Goal: Task Accomplishment & Management: Manage account settings

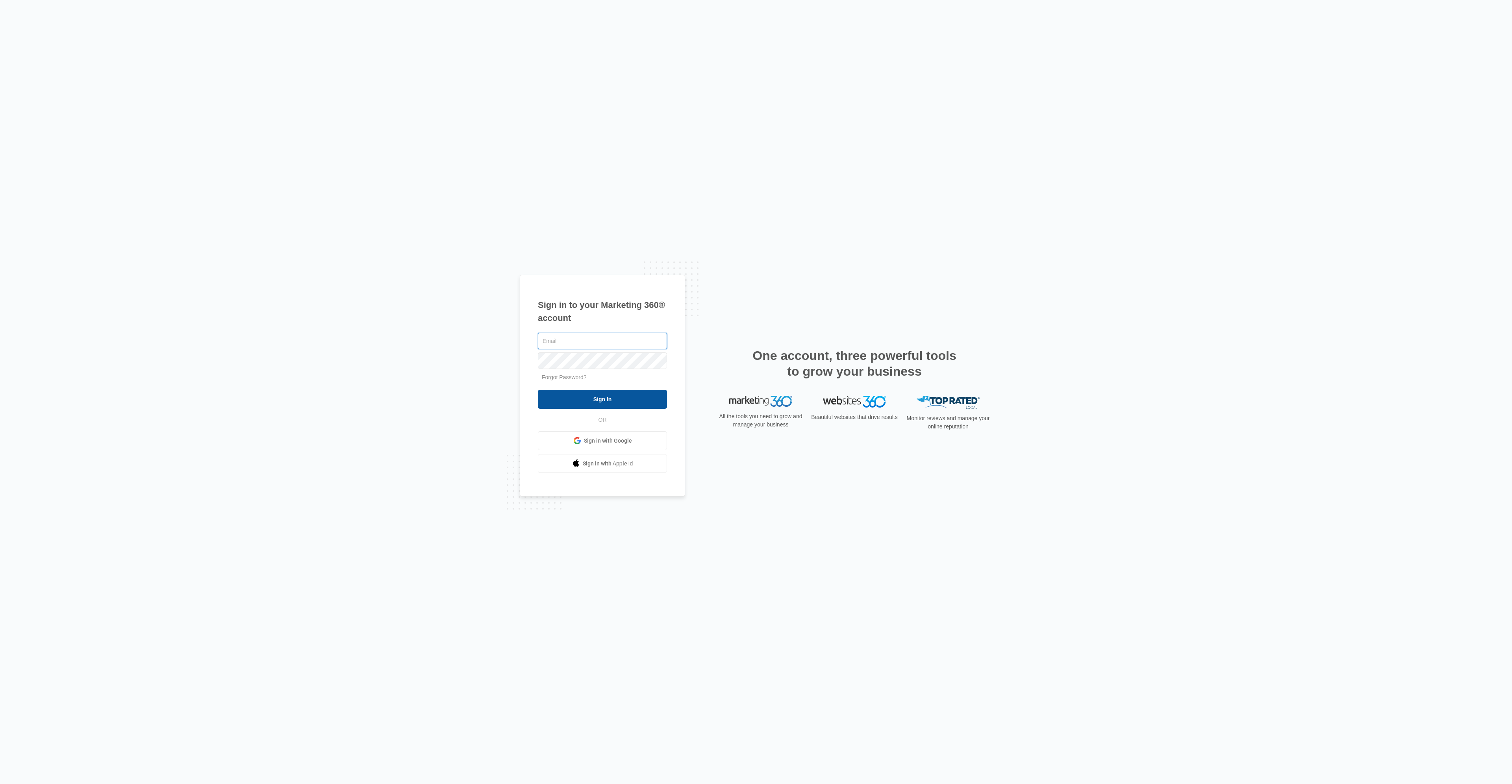
type input "[PERSON_NAME][EMAIL_ADDRESS][PERSON_NAME][DOMAIN_NAME]"
click at [611, 400] on input "Sign In" at bounding box center [602, 399] width 129 height 19
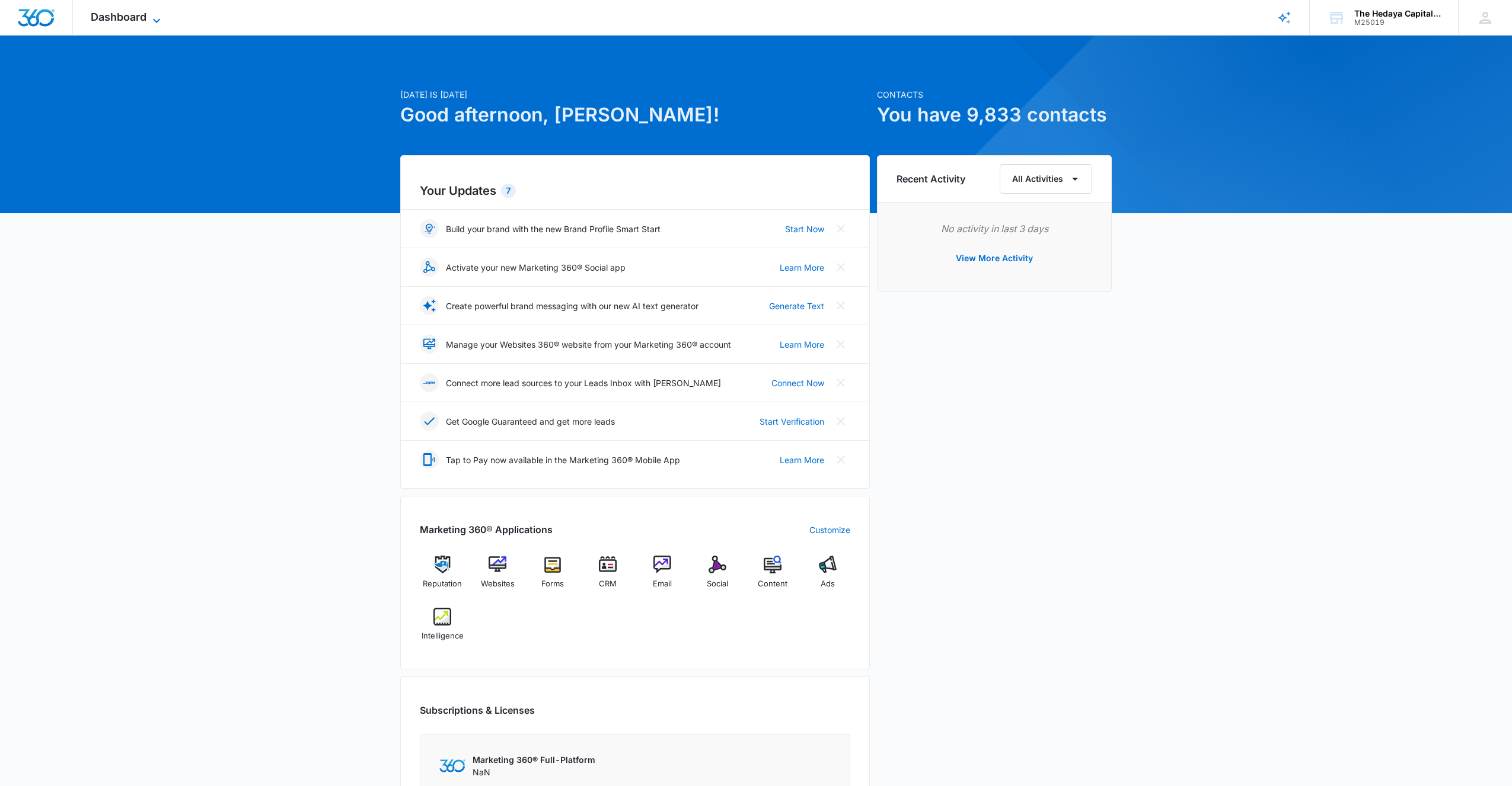
click at [141, 22] on span "Dashboard" at bounding box center [118, 17] width 56 height 12
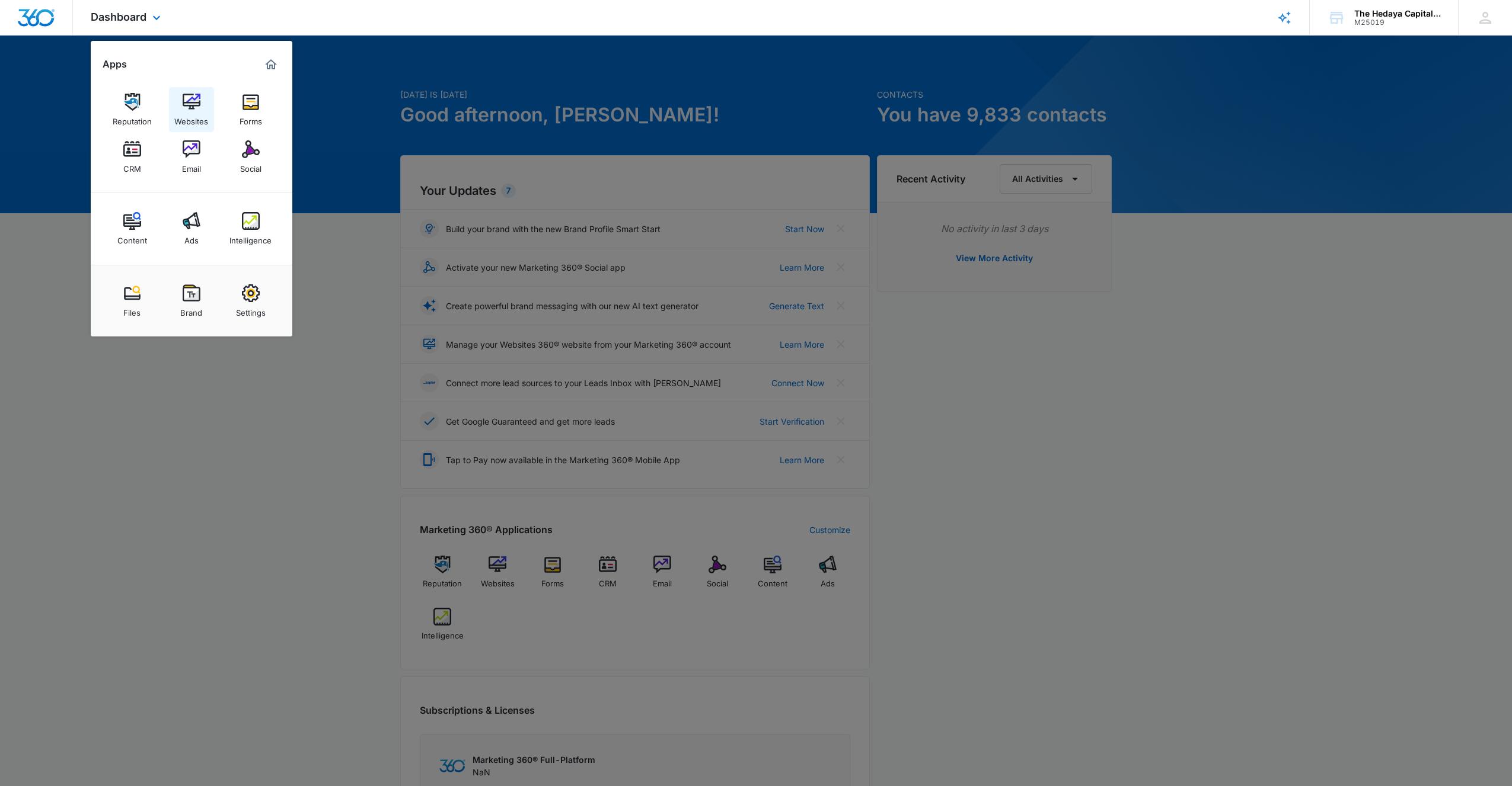
click at [190, 105] on img at bounding box center [192, 102] width 18 height 18
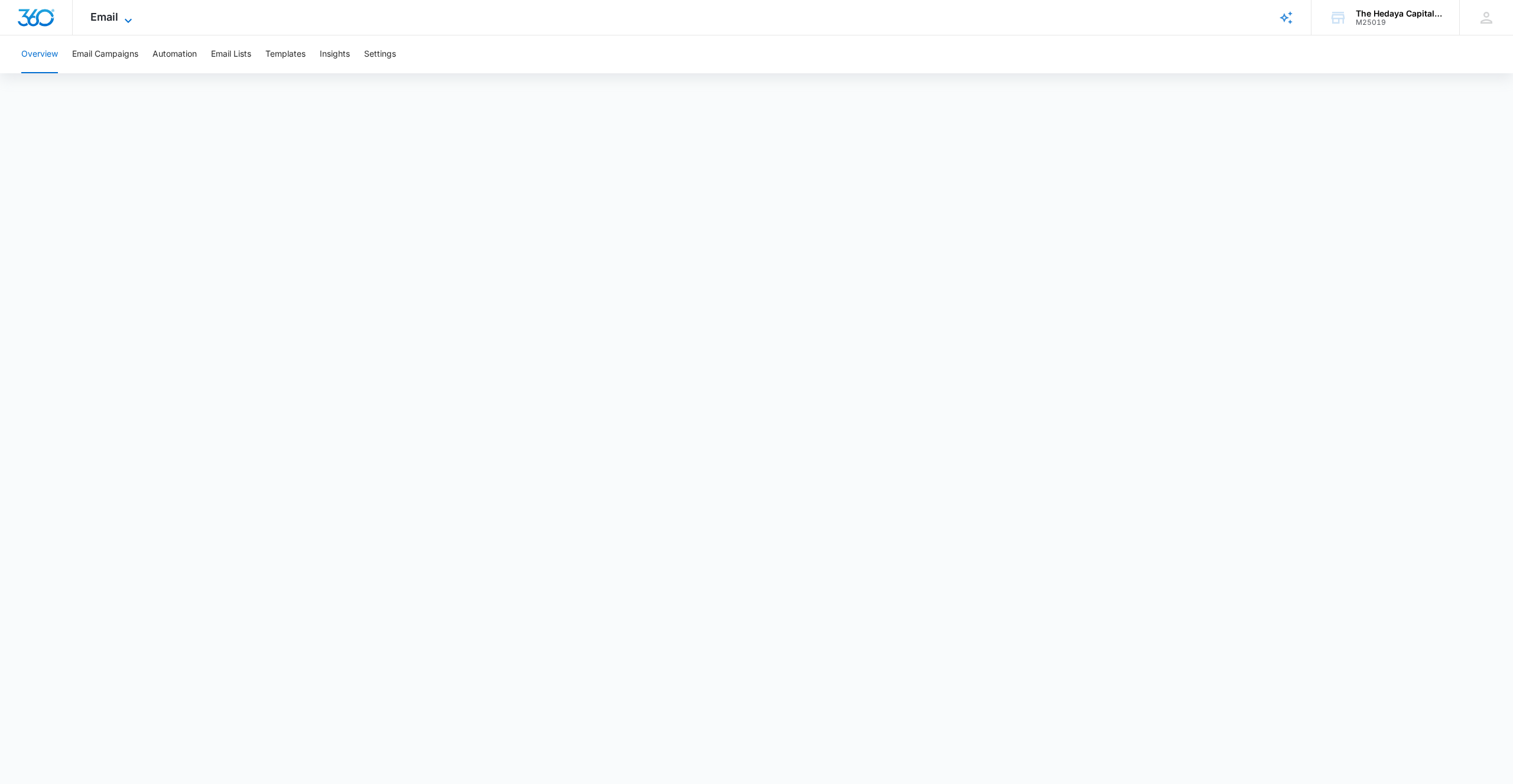
click at [124, 15] on icon at bounding box center [129, 20] width 14 height 14
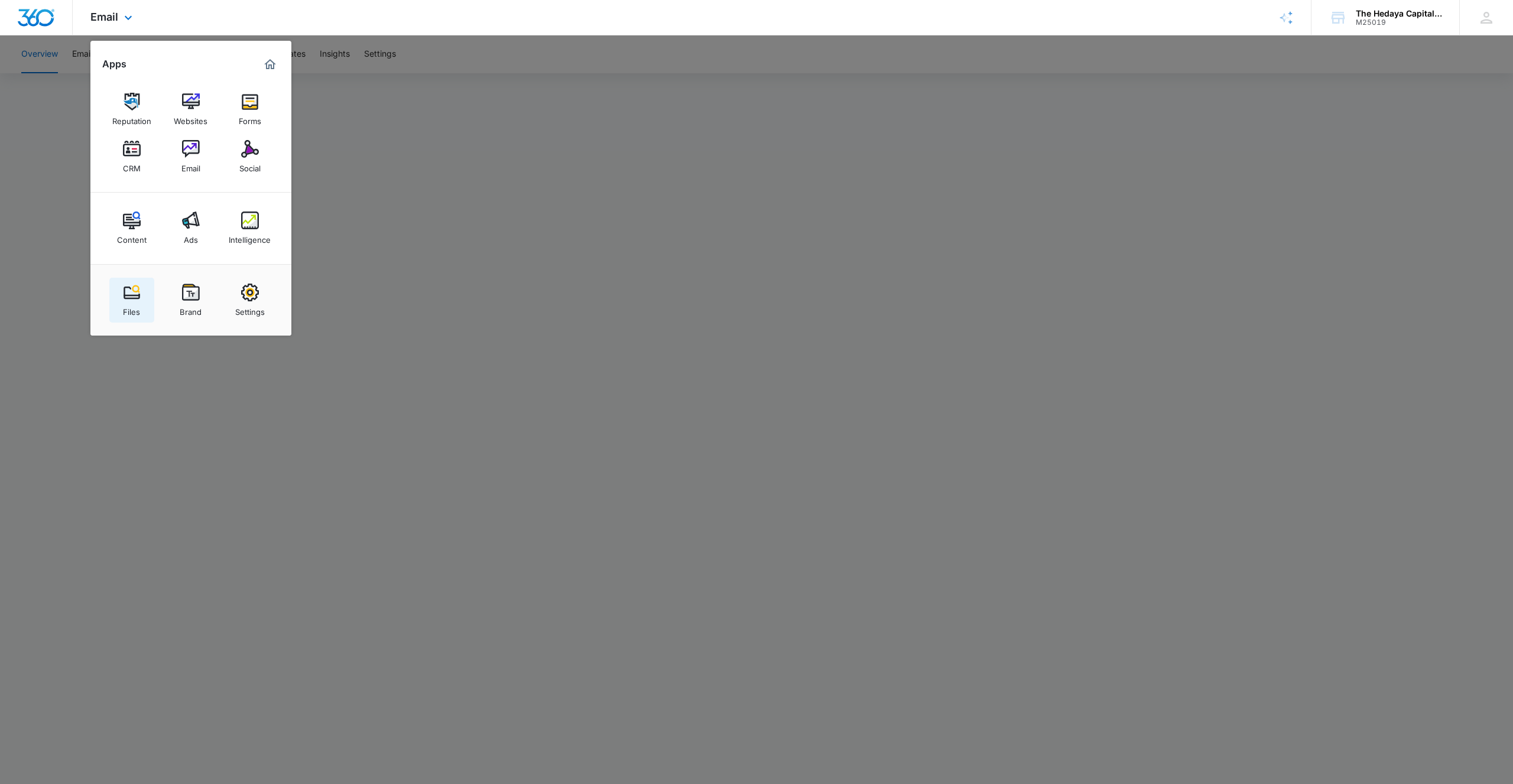
click at [136, 310] on div "Files" at bounding box center [131, 308] width 17 height 15
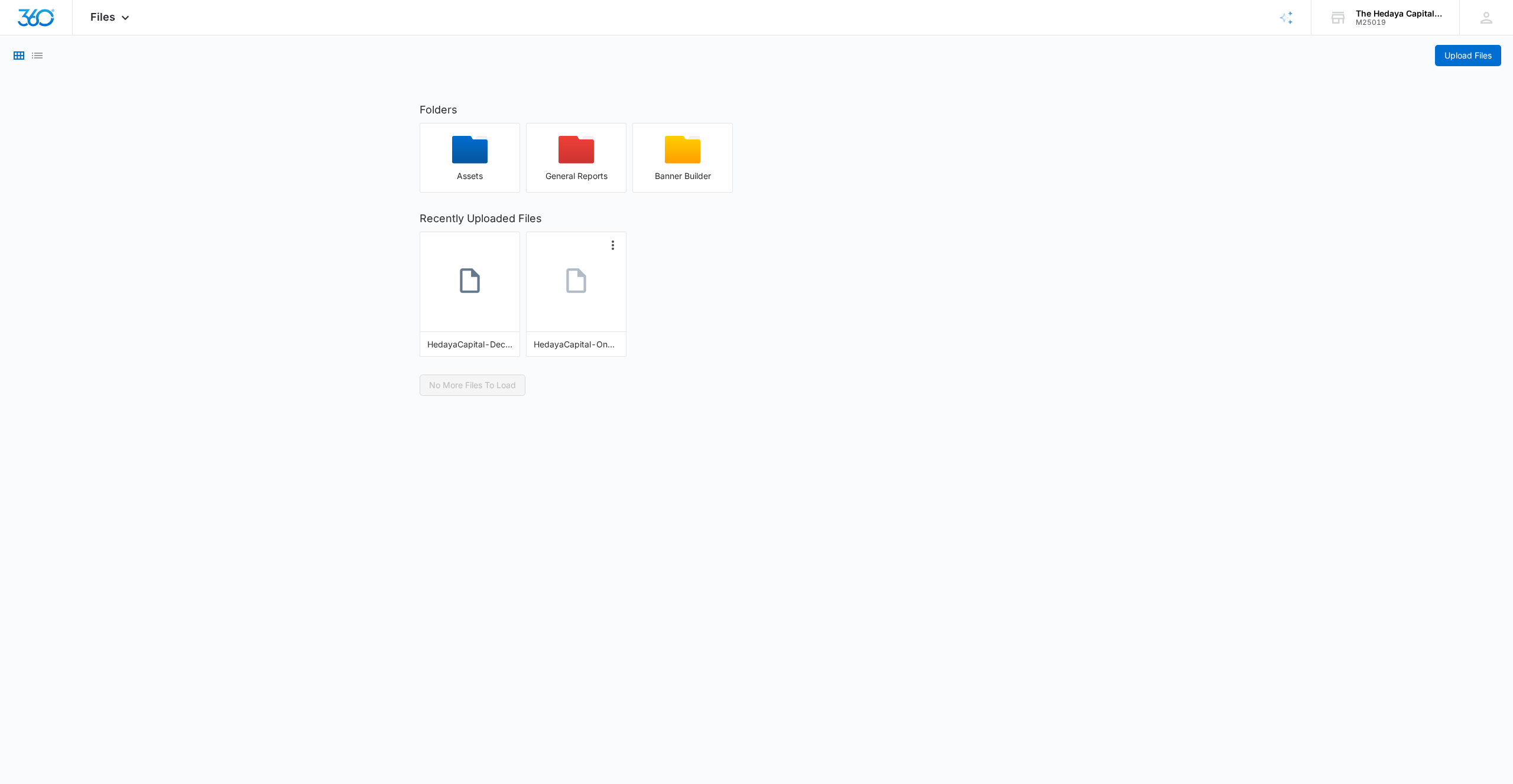
click at [587, 302] on link at bounding box center [576, 282] width 100 height 65
click at [612, 243] on icon "More Options" at bounding box center [613, 245] width 14 height 14
click at [582, 265] on button "Copy Shareable Link" at bounding box center [573, 264] width 94 height 15
click at [99, 18] on span "Files" at bounding box center [103, 17] width 25 height 12
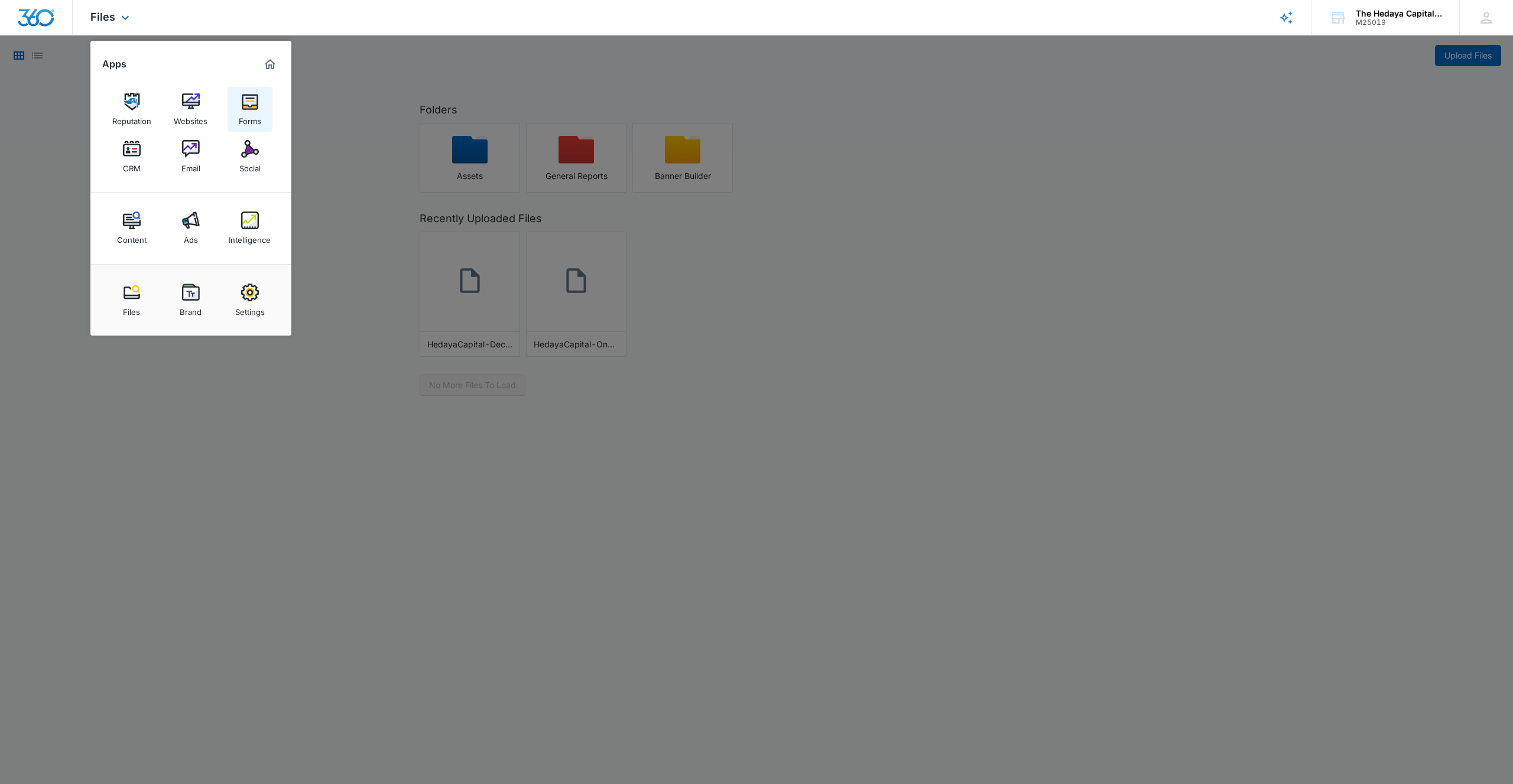
click at [246, 112] on div "Forms" at bounding box center [249, 117] width 22 height 15
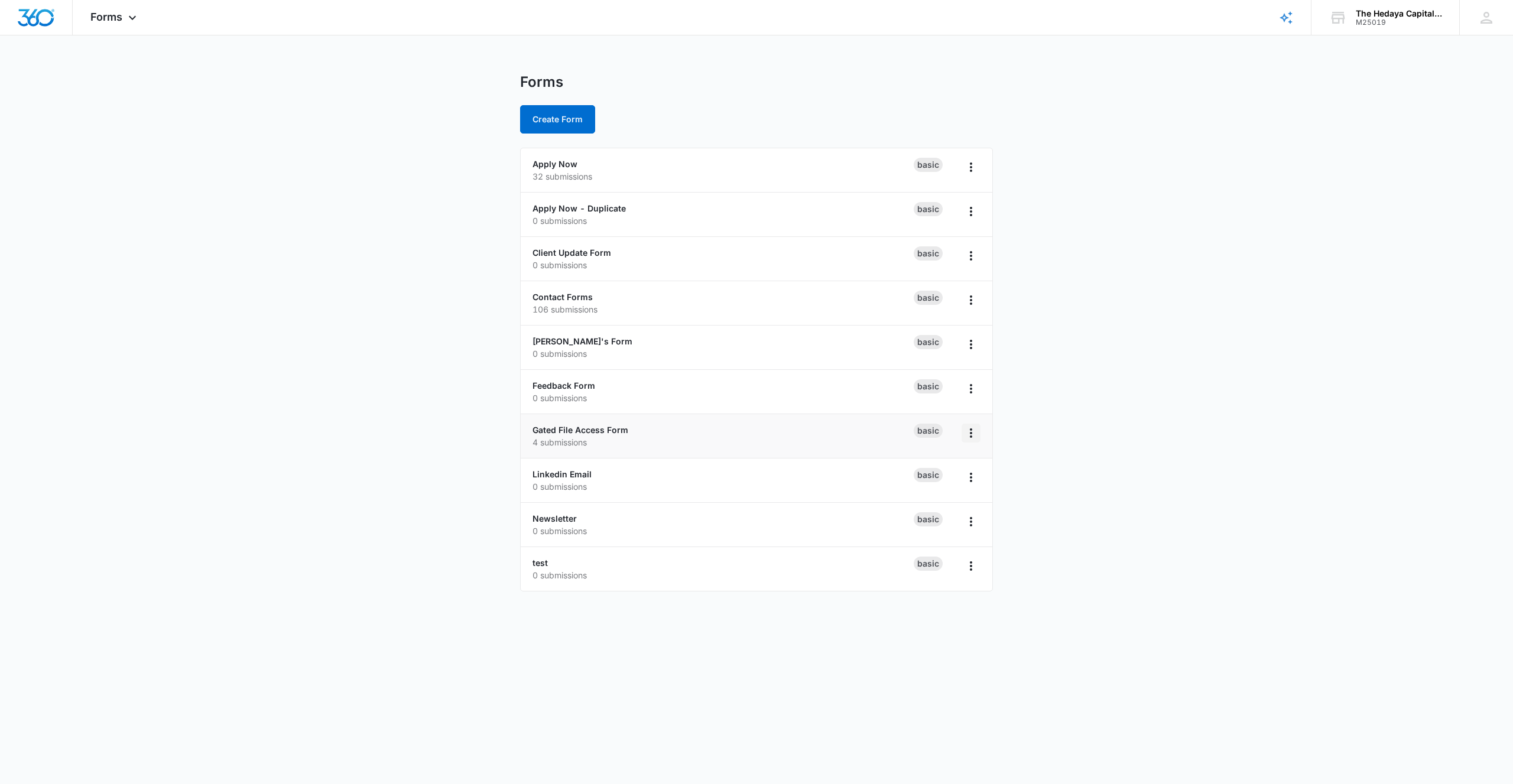
click at [973, 433] on icon "Overflow Menu" at bounding box center [971, 433] width 14 height 14
click at [942, 487] on button "Duplicate" at bounding box center [940, 483] width 79 height 18
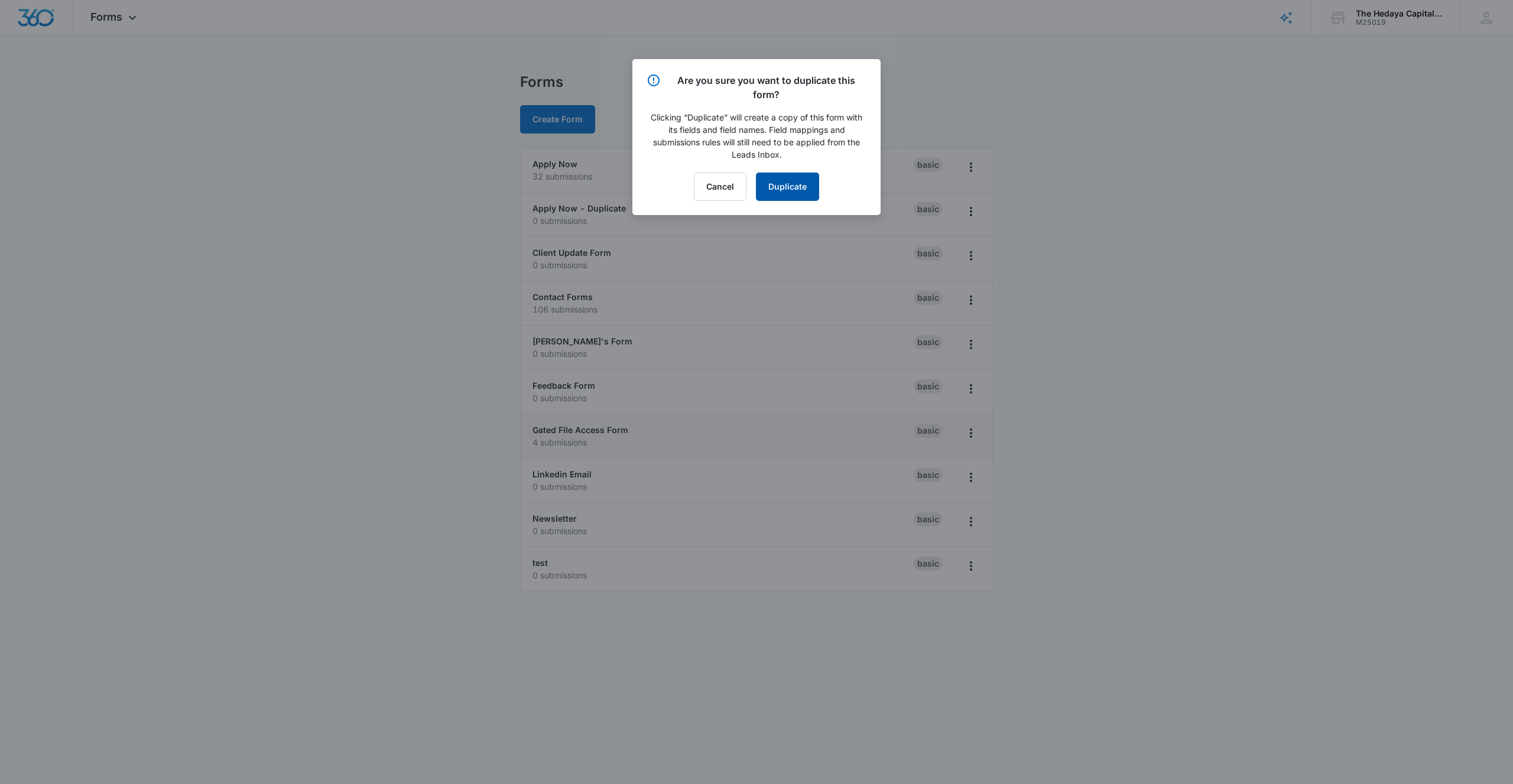
click at [782, 182] on button "Duplicate" at bounding box center [788, 187] width 63 height 28
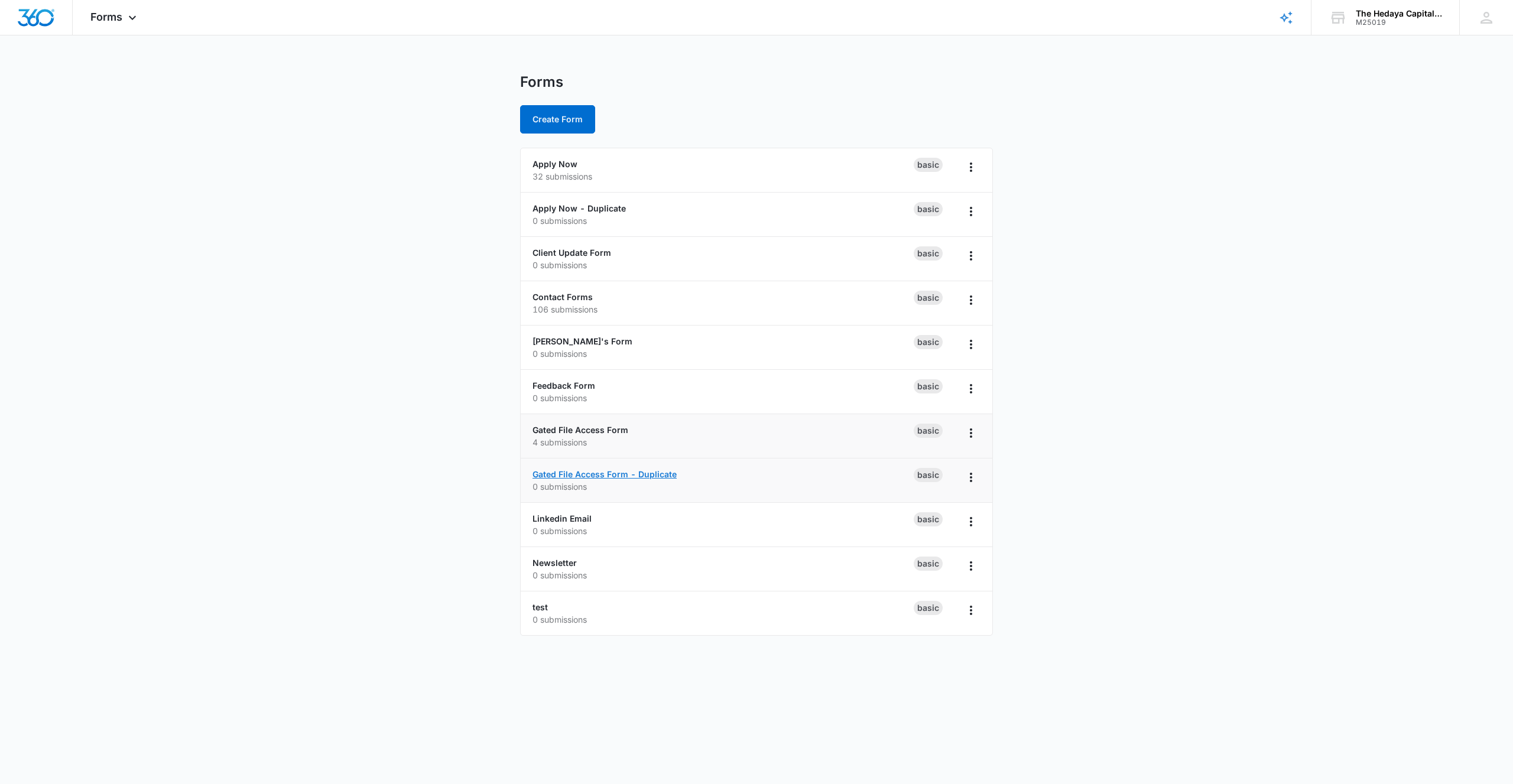
click at [648, 472] on link "Gated File Access Form - Duplicate" at bounding box center [604, 474] width 145 height 10
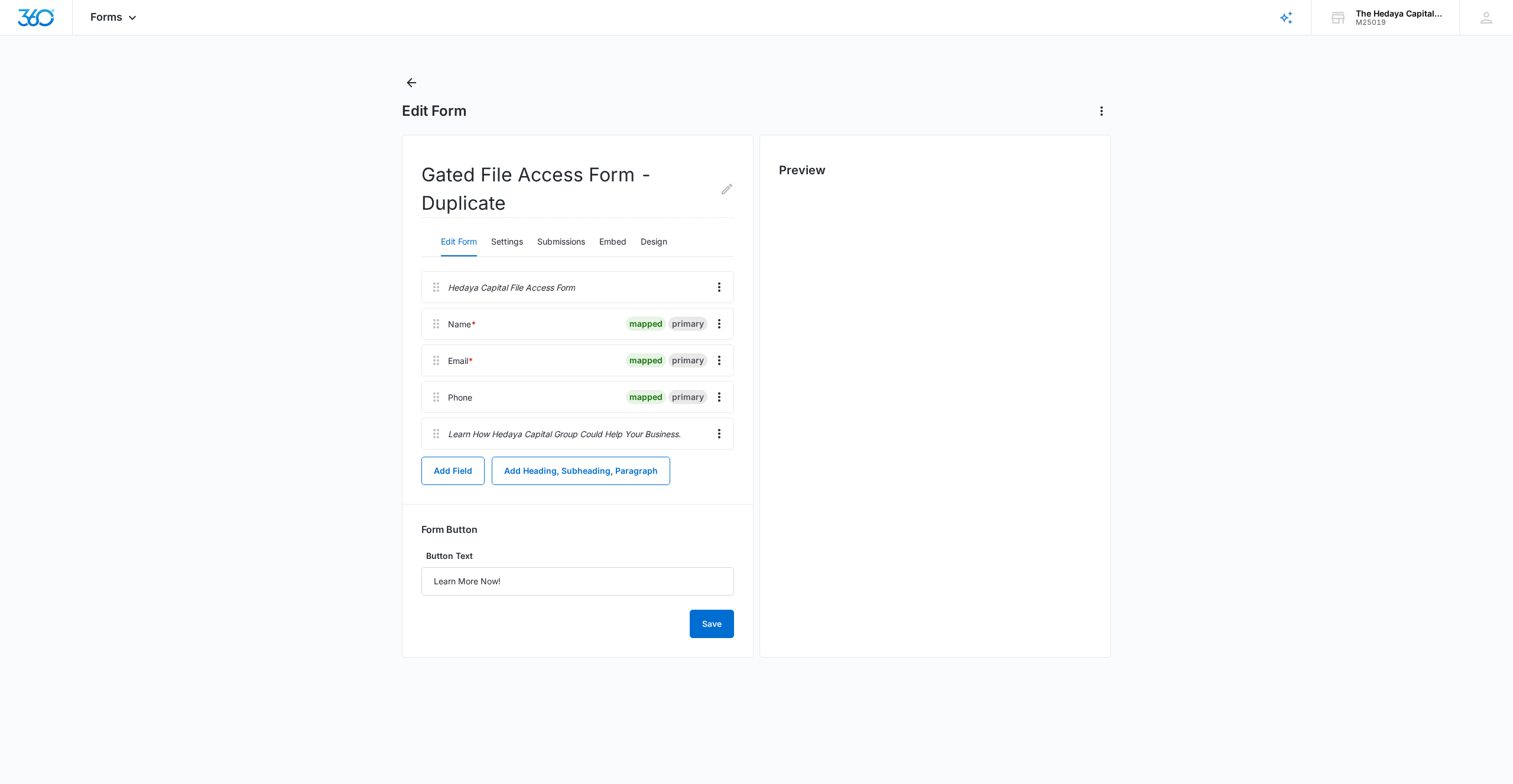
click at [571, 194] on h2 "Gated File Access Form - Duplicate" at bounding box center [577, 189] width 313 height 57
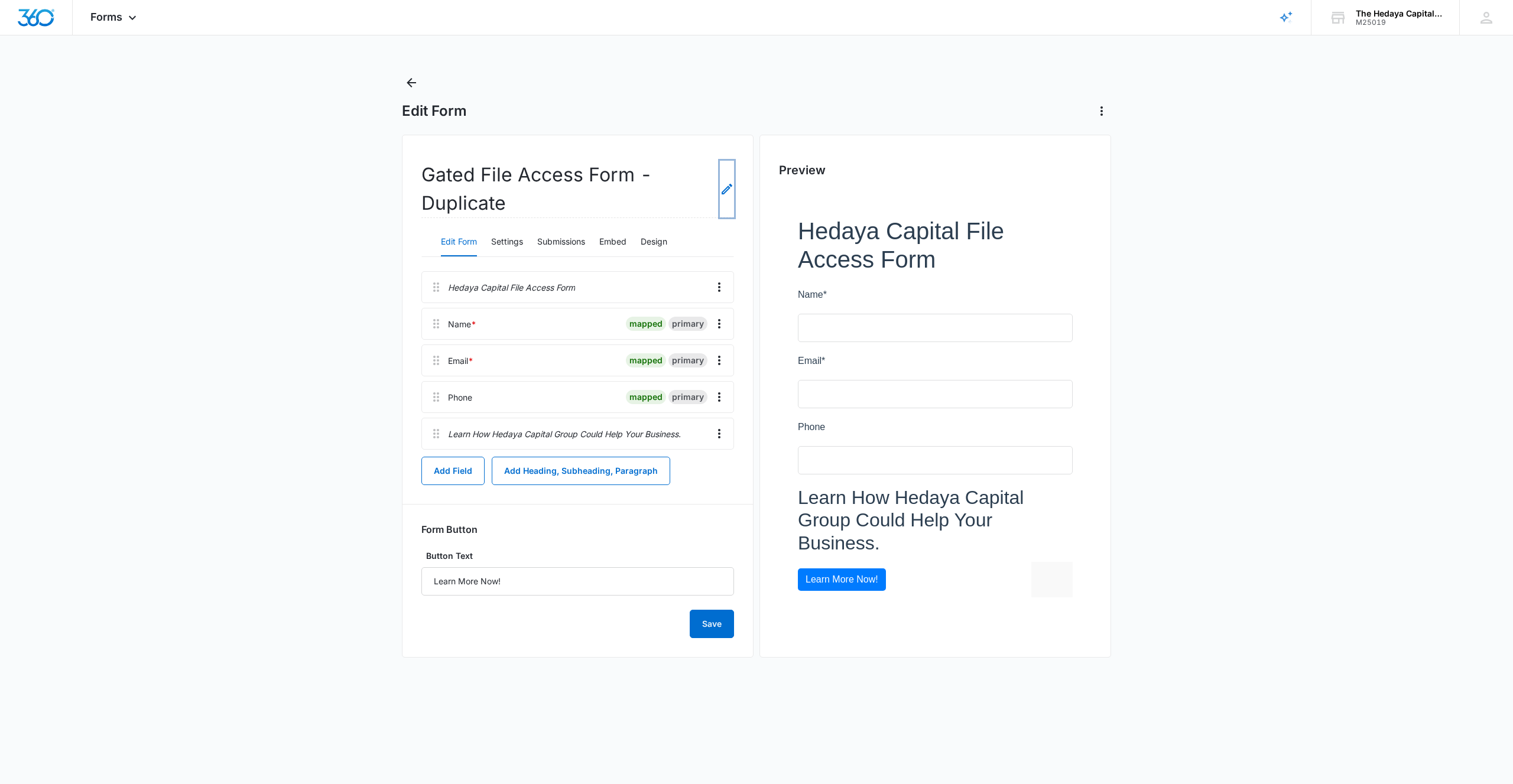
click at [722, 189] on icon "Edit Form Name" at bounding box center [727, 189] width 14 height 14
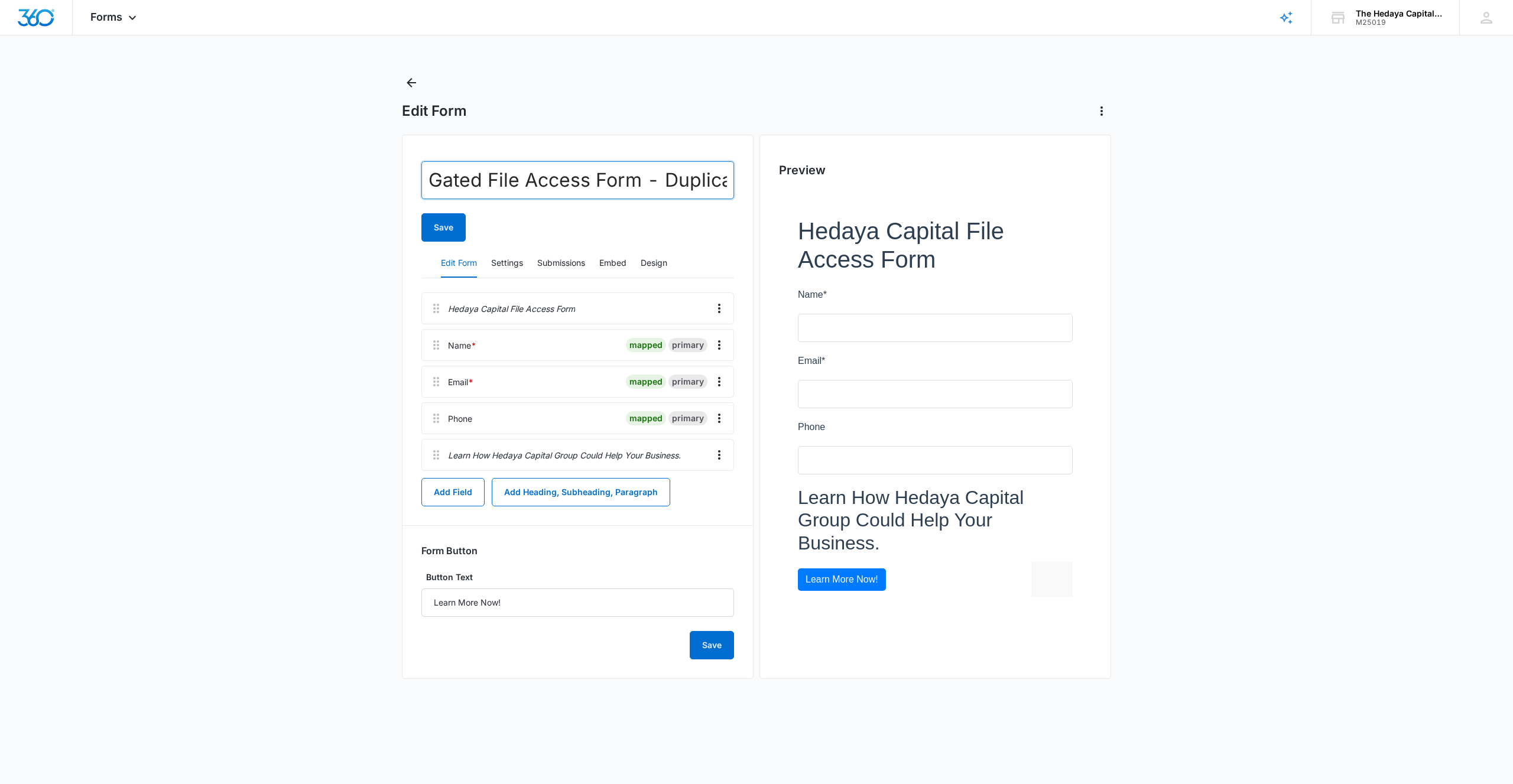
click at [685, 179] on input "Gated File Access Form - Duplicate" at bounding box center [577, 180] width 313 height 38
drag, startPoint x: 664, startPoint y: 182, endPoint x: 797, endPoint y: 186, distance: 133.1
click at [797, 186] on div "Gated File Access Form - Duplicate Save Edit Form Settings Submissions Embed De…" at bounding box center [756, 411] width 709 height 554
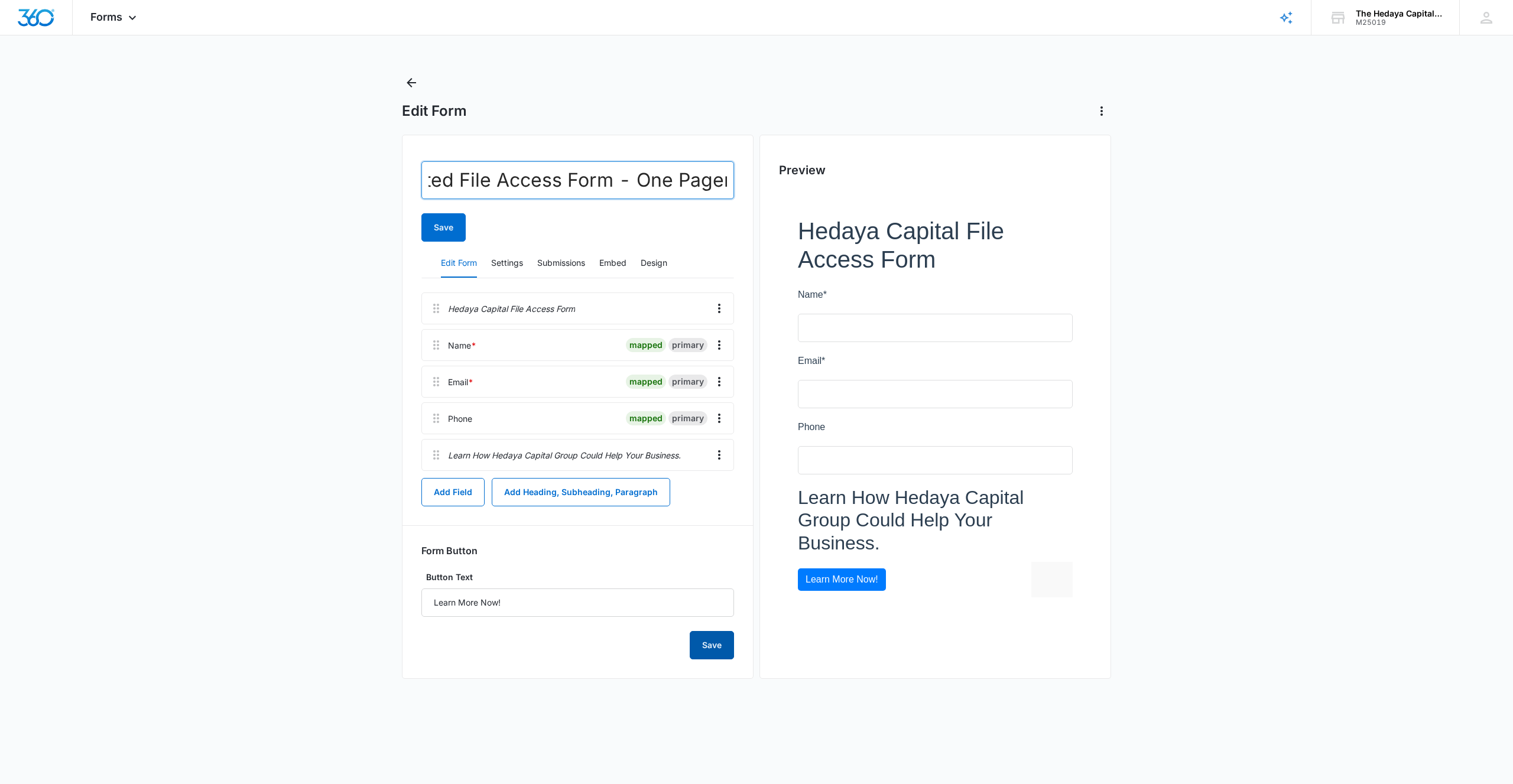
type input "Gated File Access Form - One Pager"
click at [705, 647] on button "Save" at bounding box center [712, 645] width 44 height 28
click at [497, 259] on button "Settings" at bounding box center [507, 263] width 32 height 28
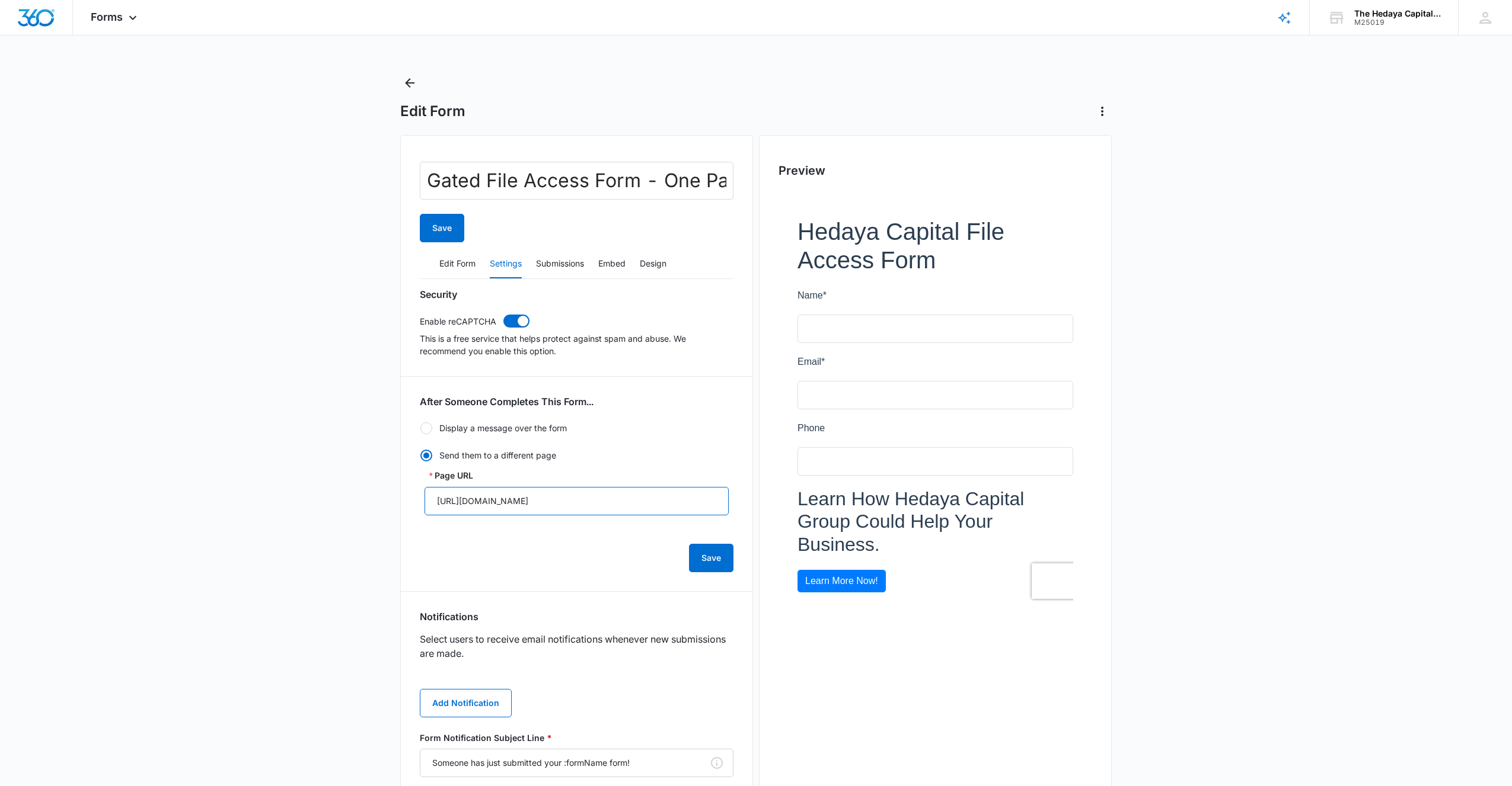
click at [619, 503] on input "[URL][DOMAIN_NAME]" at bounding box center [576, 501] width 304 height 28
click at [644, 500] on input "[URL][DOMAIN_NAME]" at bounding box center [576, 501] width 304 height 28
type input "[URL][DOMAIN_NAME]"
click at [710, 555] on button "Save" at bounding box center [711, 558] width 44 height 28
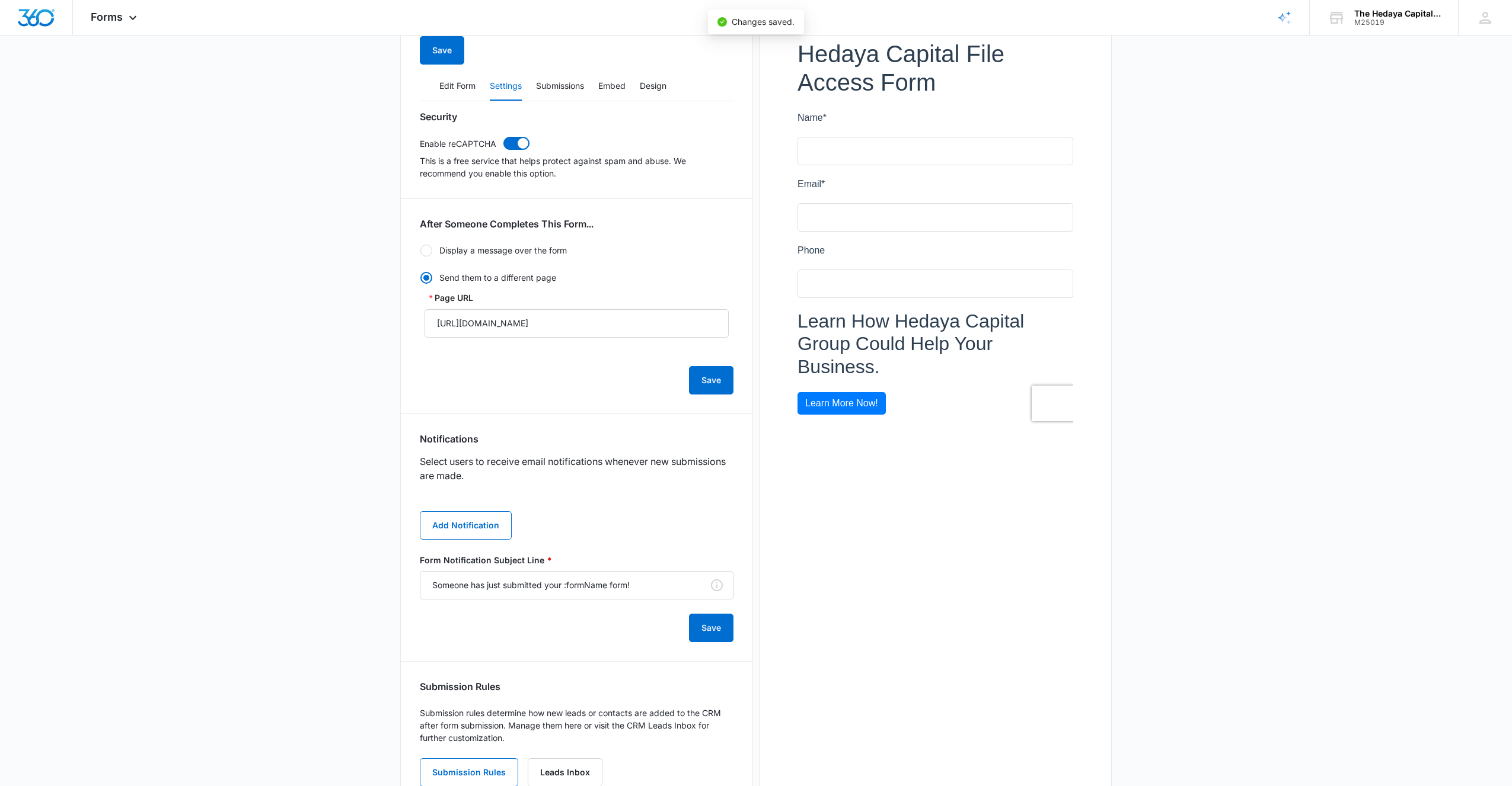
scroll to position [220, 0]
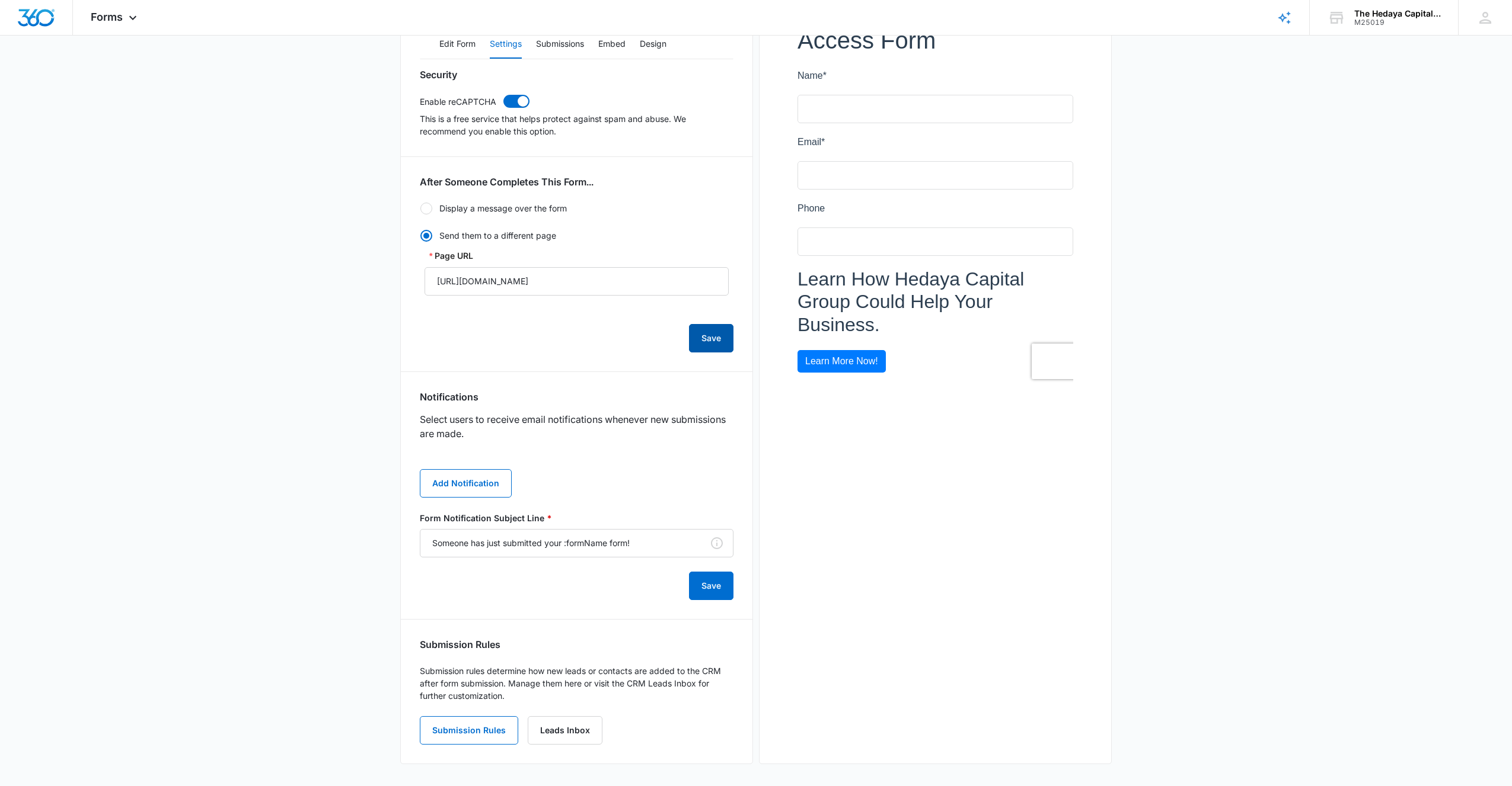
click at [711, 339] on button "Save" at bounding box center [711, 338] width 44 height 28
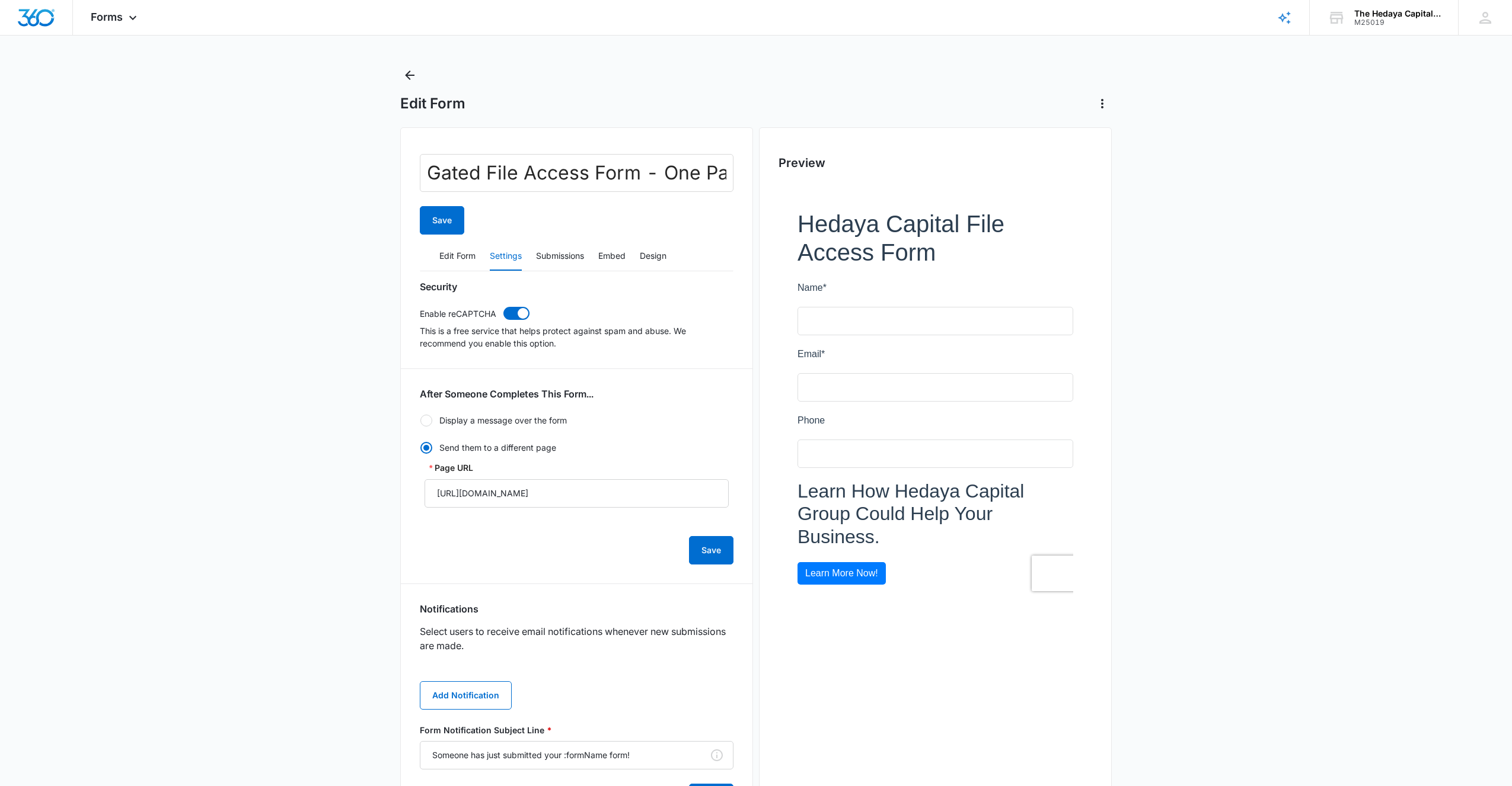
scroll to position [0, 0]
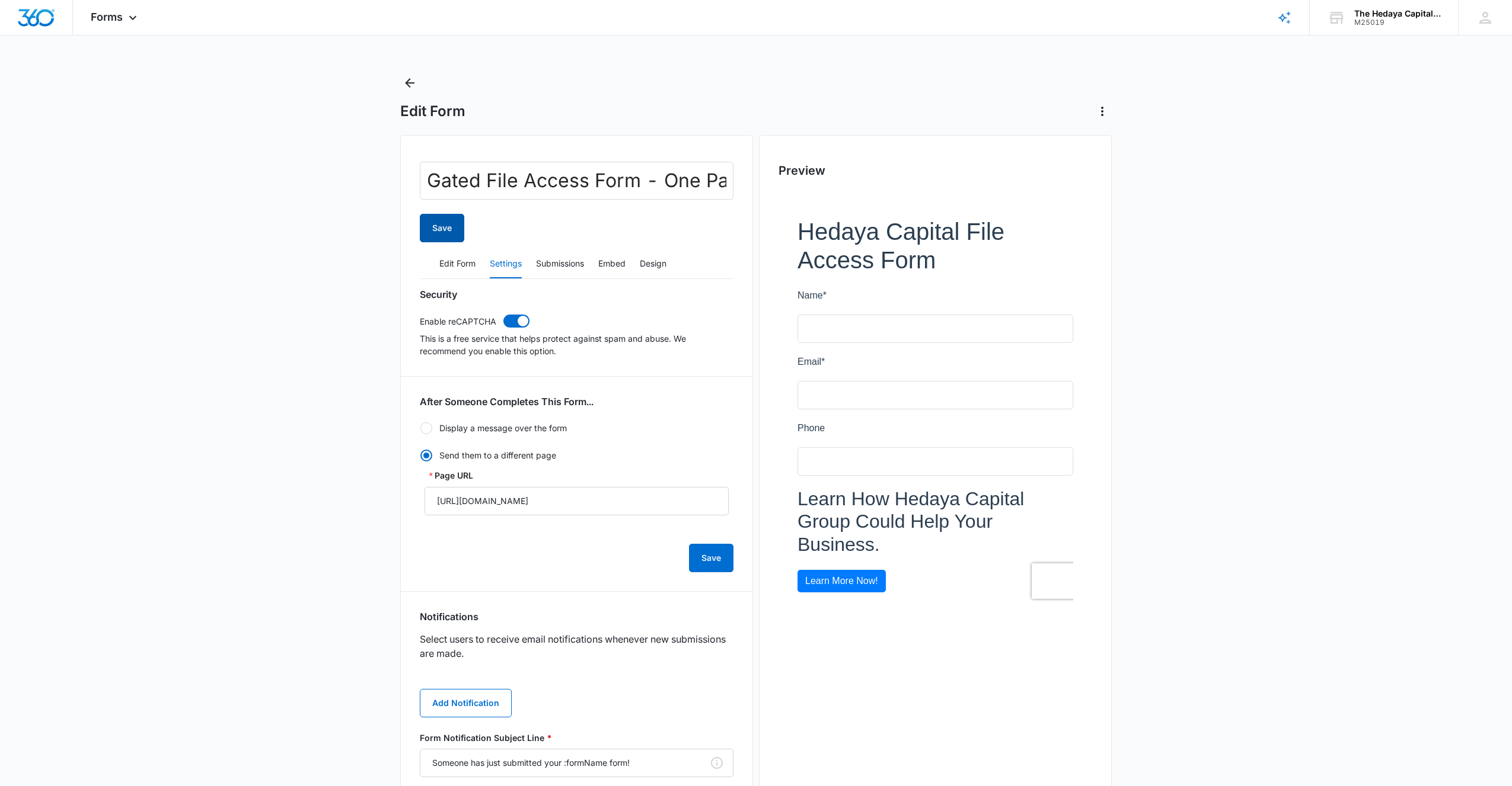
click at [443, 228] on button "Save" at bounding box center [442, 228] width 44 height 28
